Goal: Task Accomplishment & Management: Complete application form

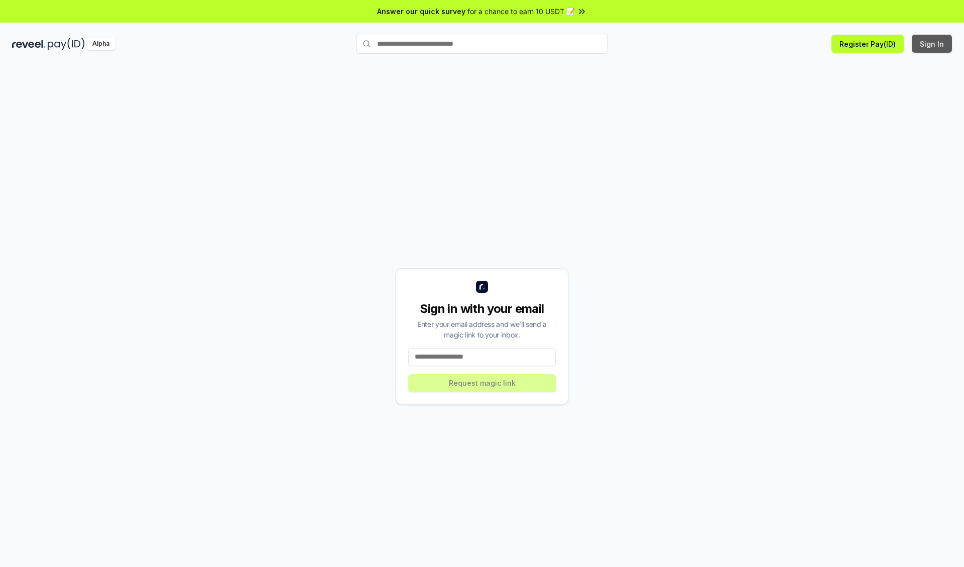
click at [932, 44] on button "Sign In" at bounding box center [932, 44] width 40 height 18
type input "**********"
click at [482, 383] on button "Request magic link" at bounding box center [482, 383] width 148 height 18
